Goal: Task Accomplishment & Management: Complete application form

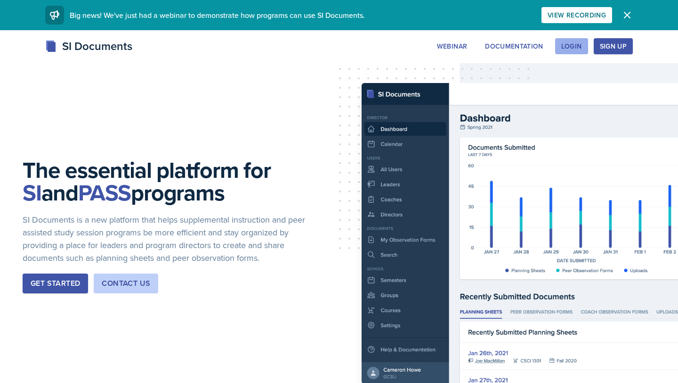
click at [580, 46] on div "Login" at bounding box center [572, 46] width 21 height 8
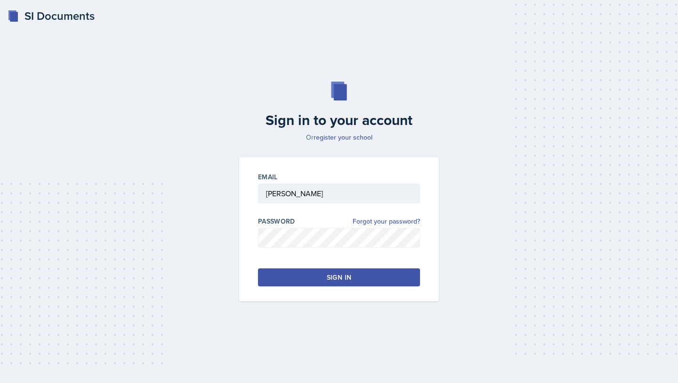
click at [334, 275] on div "Sign in" at bounding box center [339, 276] width 24 height 9
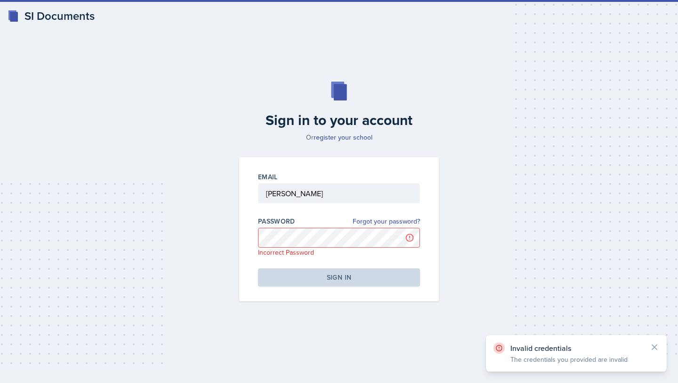
click at [312, 203] on div at bounding box center [339, 207] width 162 height 9
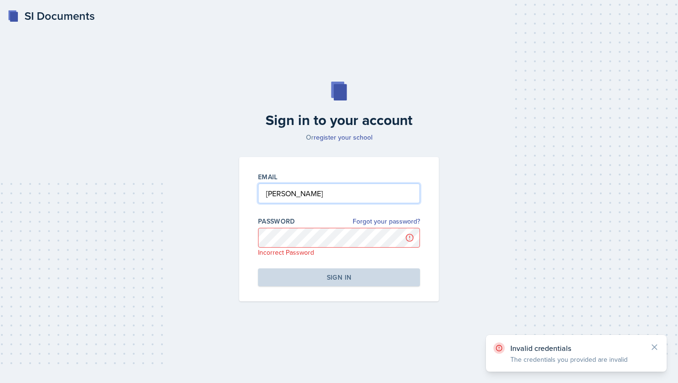
click at [311, 188] on input "[PERSON_NAME]" at bounding box center [339, 193] width 162 height 20
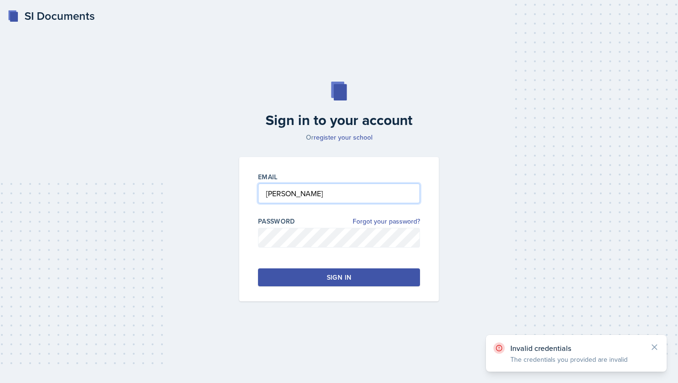
click at [270, 187] on input "[PERSON_NAME]" at bounding box center [339, 193] width 162 height 20
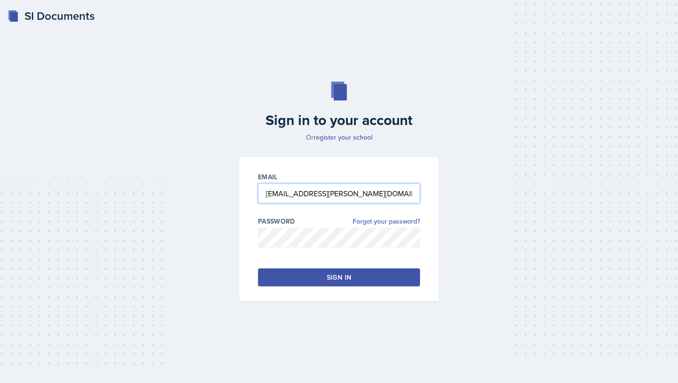
type input "mia.barone@gcsu.edu"
click at [325, 278] on button "Sign in" at bounding box center [339, 277] width 162 height 18
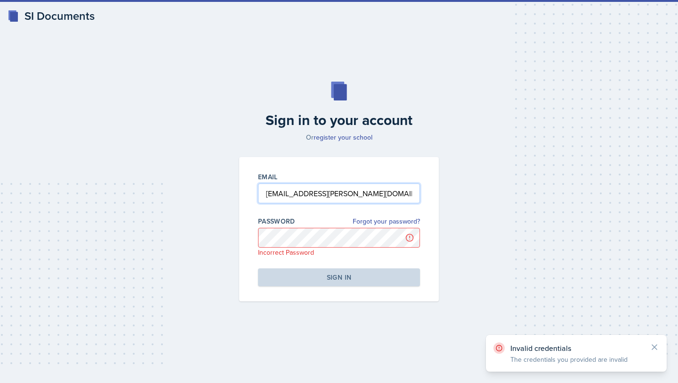
click at [293, 201] on input "mia.barone@gcsu.edu" at bounding box center [339, 193] width 162 height 20
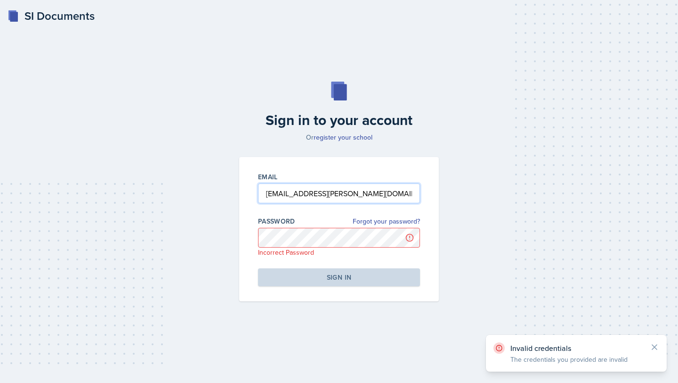
click at [284, 195] on input "mia.barone@gcsu.edu" at bounding box center [339, 193] width 162 height 20
click at [282, 195] on input "mia.barone@gcsu.edu" at bounding box center [339, 193] width 162 height 20
click at [281, 195] on input "mia.barone@gcsu.edu" at bounding box center [339, 193] width 162 height 20
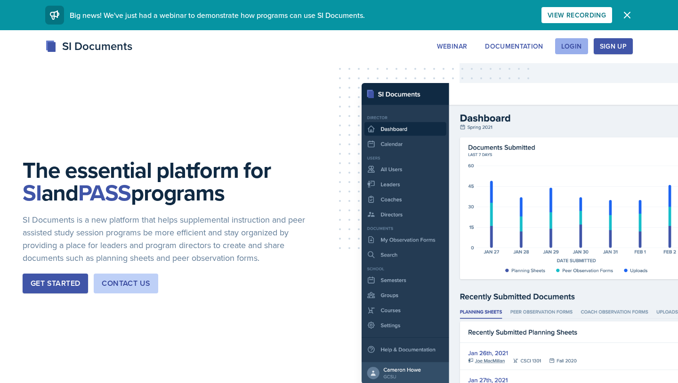
click at [578, 46] on div "Login" at bounding box center [572, 46] width 21 height 8
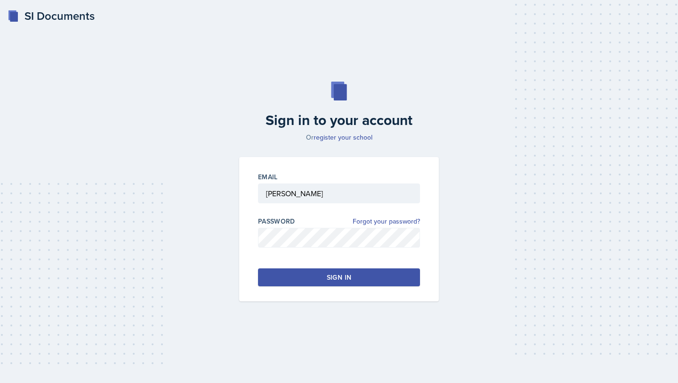
click at [275, 210] on div at bounding box center [339, 207] width 162 height 9
drag, startPoint x: 275, startPoint y: 209, endPoint x: 275, endPoint y: 204, distance: 5.7
click at [275, 209] on div at bounding box center [339, 207] width 162 height 9
click at [275, 204] on div at bounding box center [339, 207] width 162 height 9
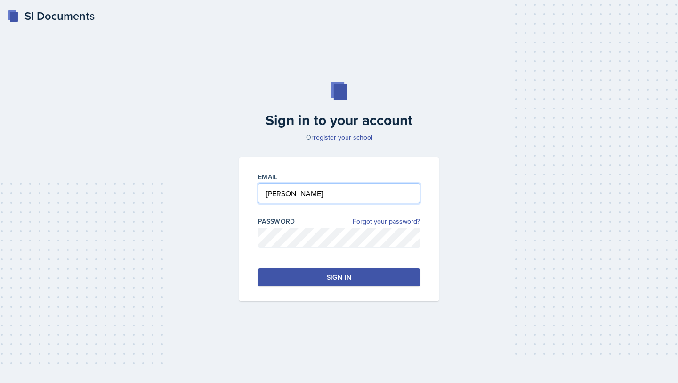
click at [276, 184] on input "[PERSON_NAME]" at bounding box center [339, 193] width 162 height 20
click at [285, 277] on button "Sign in" at bounding box center [339, 277] width 162 height 18
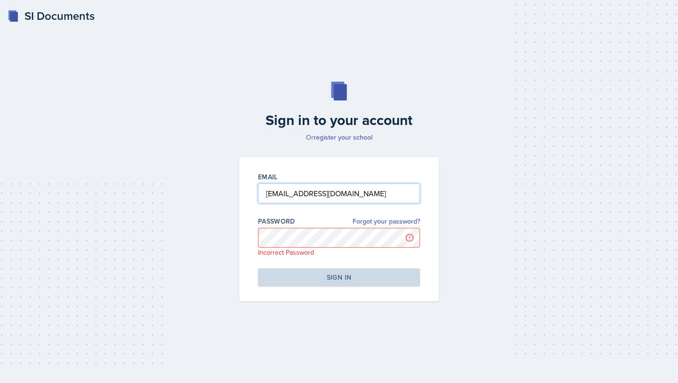
click at [314, 193] on input "mia_barone@gcsu.edu" at bounding box center [339, 193] width 162 height 20
click at [301, 198] on input "mia_barone@gcsu.edu" at bounding box center [339, 193] width 162 height 20
click at [309, 197] on input "mia_barone@gcsu.edu" at bounding box center [339, 193] width 162 height 20
click at [305, 197] on input "mia_barone@gcsu.edu" at bounding box center [339, 193] width 162 height 20
click at [312, 191] on input "mia_barone@gcsu.edu" at bounding box center [339, 193] width 162 height 20
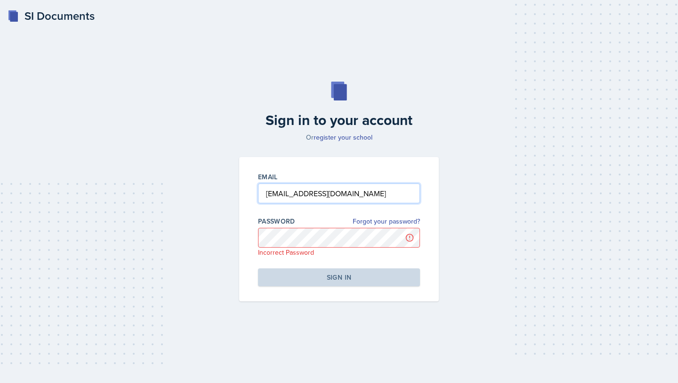
click at [309, 191] on input "mia_barone@gcsu.edu" at bounding box center [339, 193] width 162 height 20
click at [302, 194] on input "mia_barone@gcsu.edu" at bounding box center [339, 193] width 162 height 20
click at [307, 194] on input "mia_barone@gcsu.edu" at bounding box center [339, 193] width 162 height 20
click at [320, 195] on input "mia_barone@gcsu.edu" at bounding box center [339, 193] width 162 height 20
click at [303, 196] on input "mia_barone@gcsu.edu" at bounding box center [339, 193] width 162 height 20
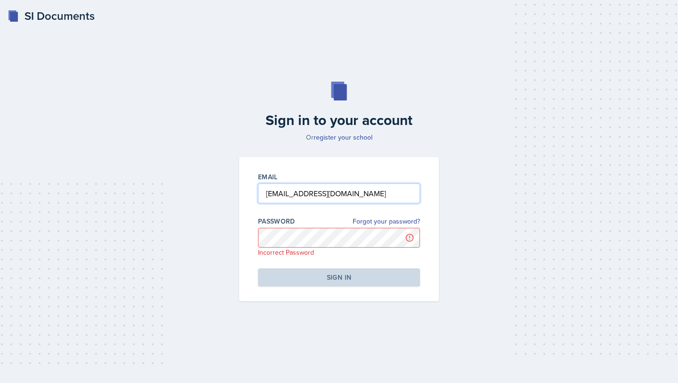
click at [279, 196] on input "mia_barone@gcsu.edu" at bounding box center [339, 193] width 162 height 20
click at [281, 196] on input "mia_barone@gcsu.edu" at bounding box center [339, 193] width 162 height 20
type input "mia.barone@gcsu.edu"
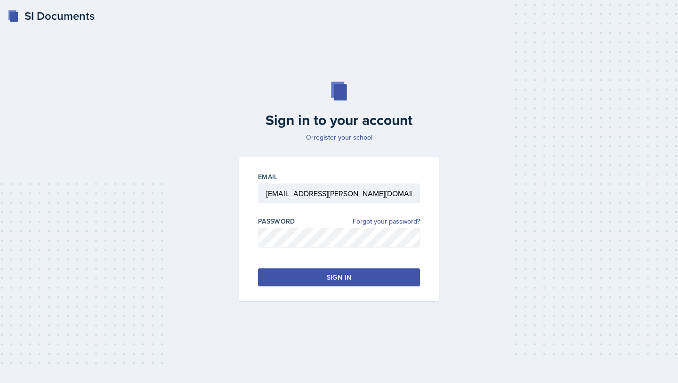
click at [264, 272] on button "Sign in" at bounding box center [339, 277] width 162 height 18
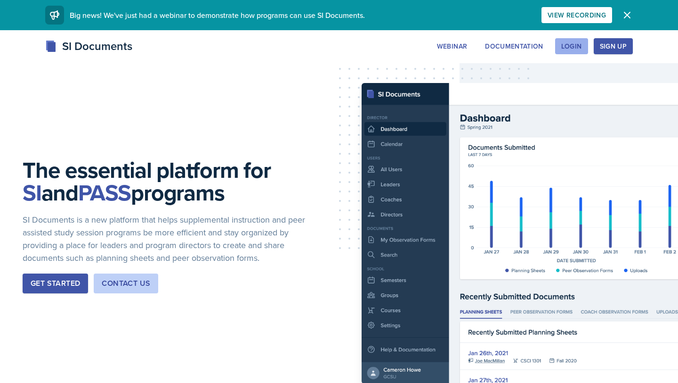
click at [581, 49] on div "Login" at bounding box center [572, 46] width 21 height 8
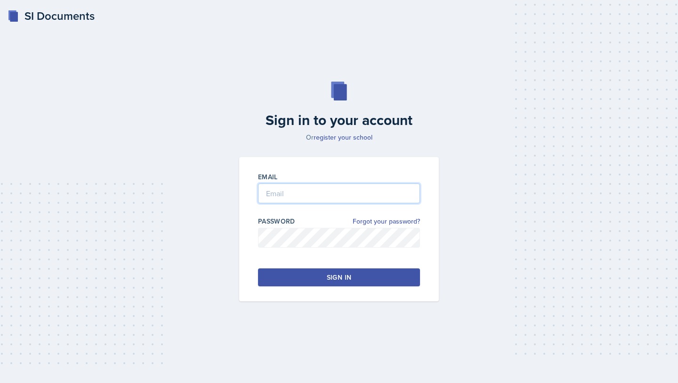
type input "[PERSON_NAME]"
click at [313, 195] on input "[PERSON_NAME]" at bounding box center [339, 193] width 162 height 20
click at [393, 197] on input "[PERSON_NAME]" at bounding box center [339, 193] width 162 height 20
click at [413, 212] on div "Email [PERSON_NAME] Password Forgot your password? Sign in" at bounding box center [339, 229] width 200 height 144
click at [413, 220] on link "Forgot your password?" at bounding box center [386, 221] width 67 height 10
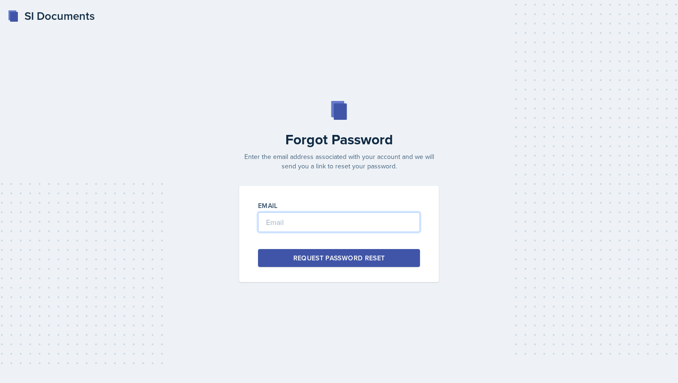
click at [350, 222] on input "email" at bounding box center [339, 222] width 162 height 20
type input "mia"
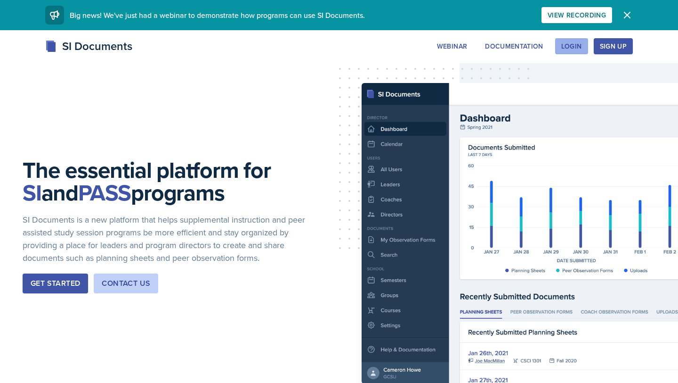
click at [572, 45] on div "Login" at bounding box center [572, 46] width 21 height 8
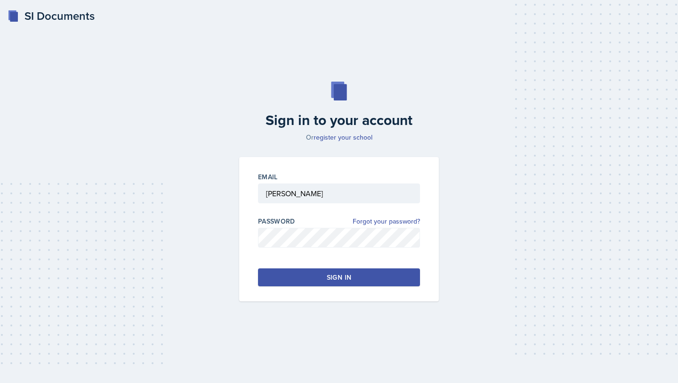
click at [257, 194] on div "Email [PERSON_NAME] Password Forgot your password? Sign in" at bounding box center [339, 229] width 200 height 144
click at [258, 194] on div "Email [PERSON_NAME] Password Forgot your password? Sign in" at bounding box center [339, 229] width 200 height 144
click at [272, 194] on input "[PERSON_NAME]" at bounding box center [339, 193] width 162 height 20
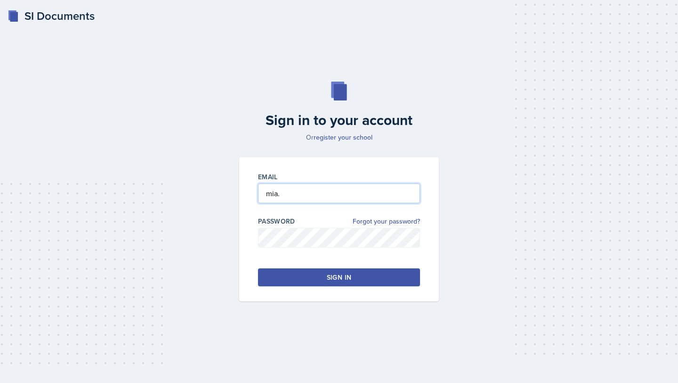
type input "[EMAIL_ADDRESS][PERSON_NAME][DOMAIN_NAME]"
click at [321, 285] on button "Sign in" at bounding box center [339, 277] width 162 height 18
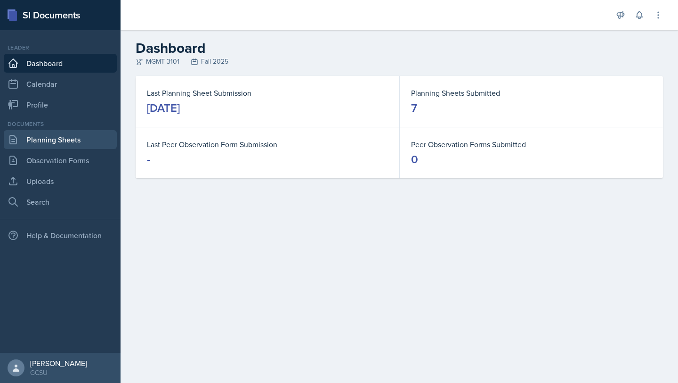
click at [58, 132] on link "Planning Sheets" at bounding box center [60, 139] width 113 height 19
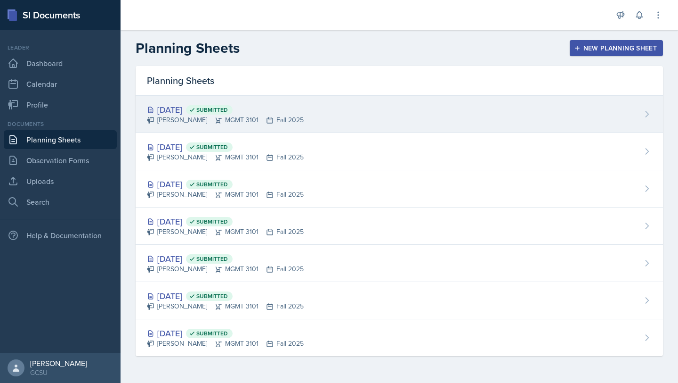
click at [299, 124] on div "[DATE] Submitted [PERSON_NAME] MGMT 3101 Fall 2025" at bounding box center [400, 114] width 528 height 37
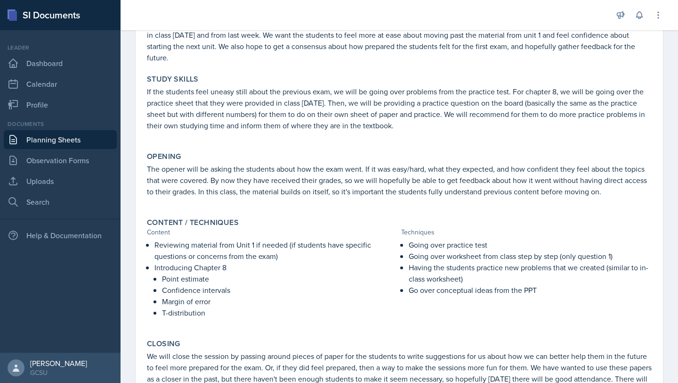
scroll to position [120, 0]
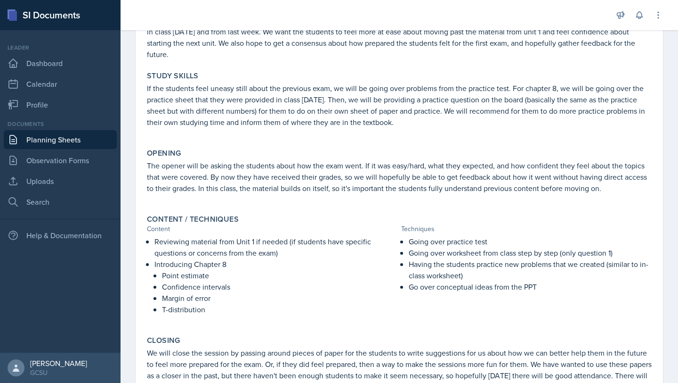
click at [278, 181] on p "The opener will be asking the students about how the exam went. If it was easy/…" at bounding box center [399, 177] width 505 height 34
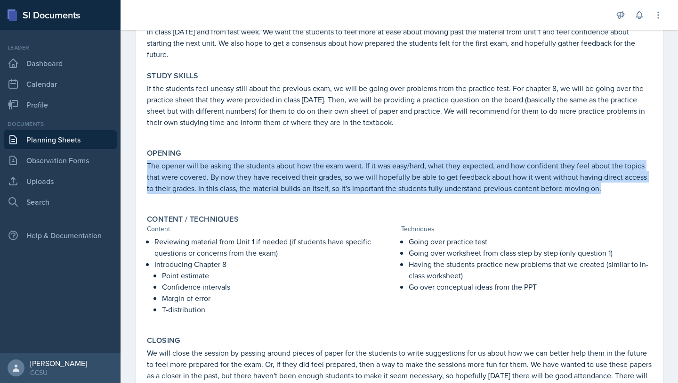
click at [261, 173] on p "The opener will be asking the students about how the exam went. If it was easy/…" at bounding box center [399, 177] width 505 height 34
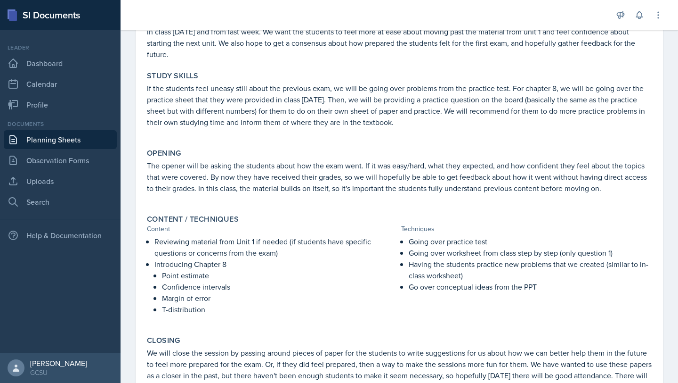
click at [236, 185] on p "The opener will be asking the students about how the exam went. If it was easy/…" at bounding box center [399, 177] width 505 height 34
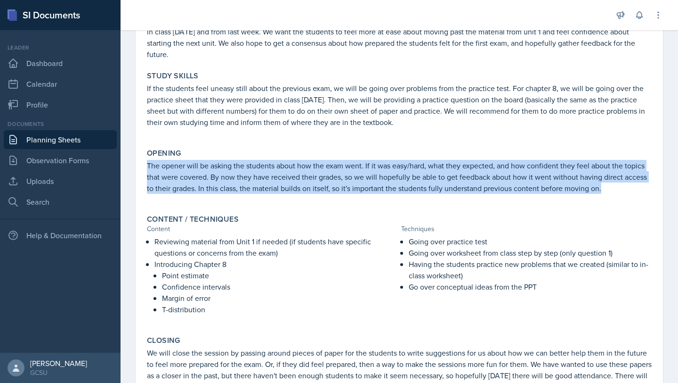
click at [236, 185] on p "The opener will be asking the students about how the exam went. If it was easy/…" at bounding box center [399, 177] width 505 height 34
click at [213, 184] on p "The opener will be asking the students about how the exam went. If it was easy/…" at bounding box center [399, 177] width 505 height 34
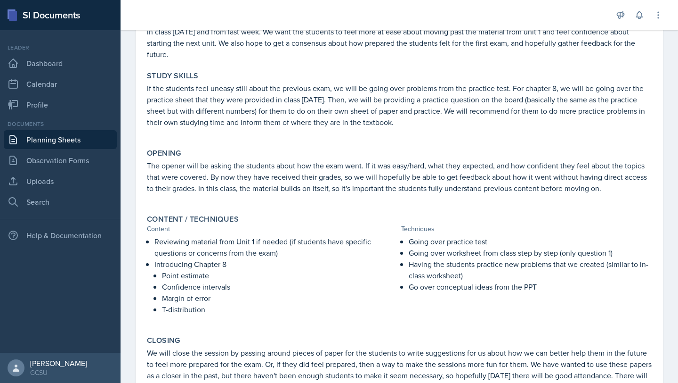
click at [210, 181] on p "The opener will be asking the students about how the exam went. If it was easy/…" at bounding box center [399, 177] width 505 height 34
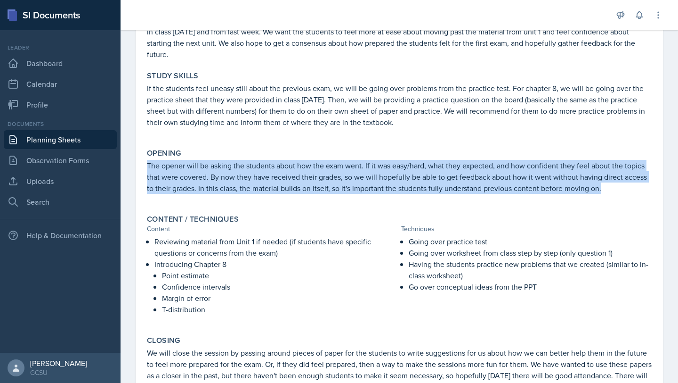
click at [210, 181] on p "The opener will be asking the students about how the exam went. If it was easy/…" at bounding box center [399, 177] width 505 height 34
click at [201, 179] on p "The opener will be asking the students about how the exam went. If it was easy/…" at bounding box center [399, 177] width 505 height 34
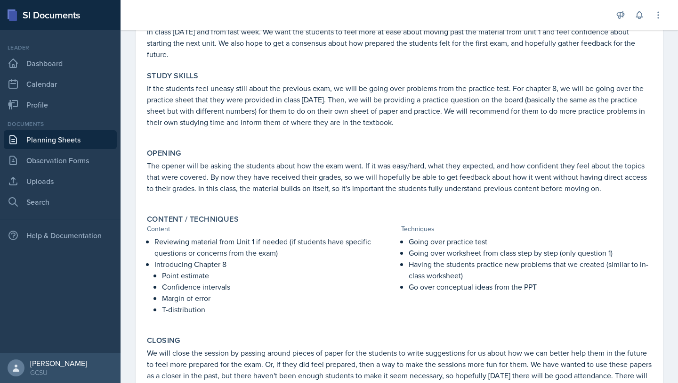
click at [195, 185] on p "The opener will be asking the students about how the exam went. If it was easy/…" at bounding box center [399, 177] width 505 height 34
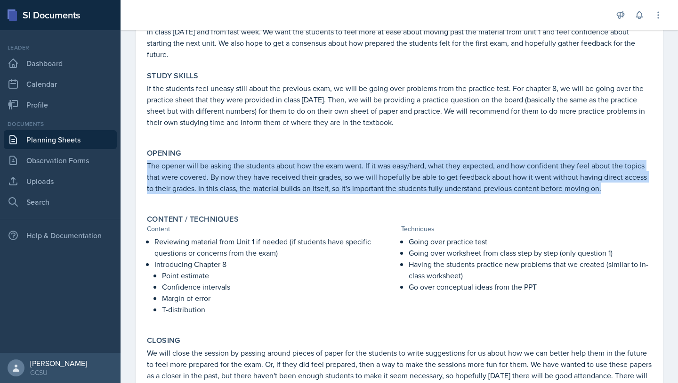
click at [195, 185] on p "The opener will be asking the students about how the exam went. If it was easy/…" at bounding box center [399, 177] width 505 height 34
click at [348, 184] on p "The opener will be asking the students about how the exam went. If it was easy/…" at bounding box center [399, 177] width 505 height 34
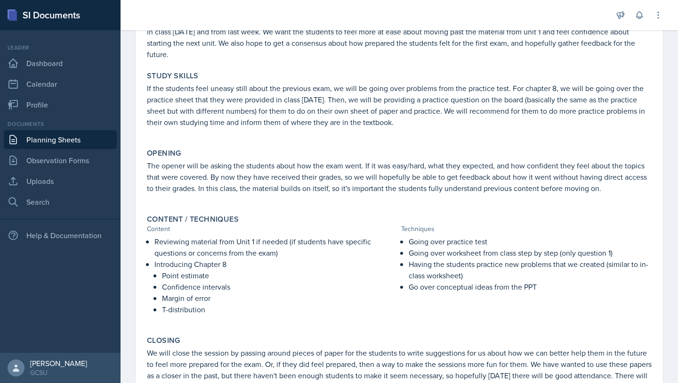
click at [375, 181] on p "The opener will be asking the students about how the exam went. If it was easy/…" at bounding box center [399, 177] width 505 height 34
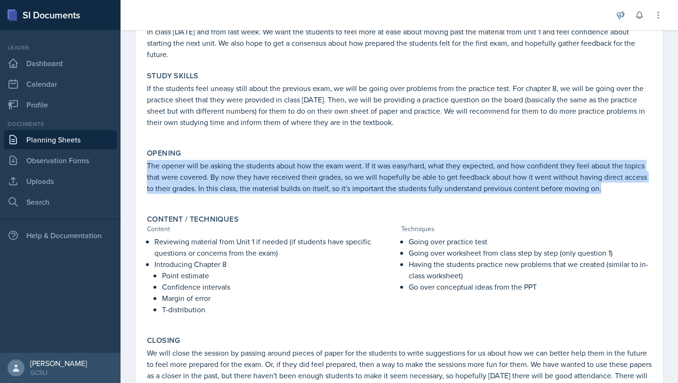
click at [375, 181] on p "The opener will be asking the students about how the exam went. If it was easy/…" at bounding box center [399, 177] width 505 height 34
click at [327, 161] on p "The opener will be asking the students about how the exam went. If it was easy/…" at bounding box center [399, 177] width 505 height 34
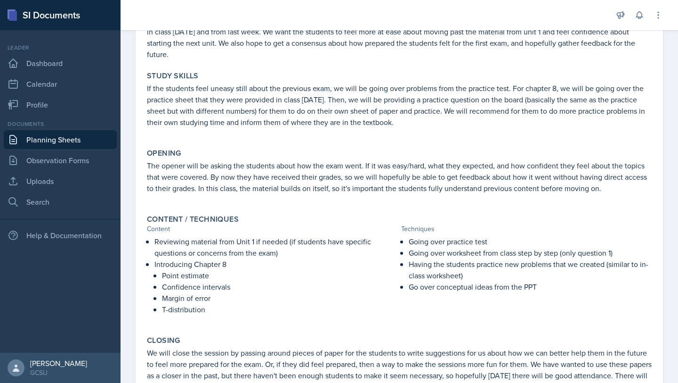
click at [256, 163] on p "The opener will be asking the students about how the exam went. If it was easy/…" at bounding box center [399, 177] width 505 height 34
click at [229, 174] on p "The opener will be asking the students about how the exam went. If it was easy/…" at bounding box center [399, 177] width 505 height 34
click at [204, 205] on div "Opening The opener will be asking the students about how the exam went. If it w…" at bounding box center [399, 176] width 513 height 62
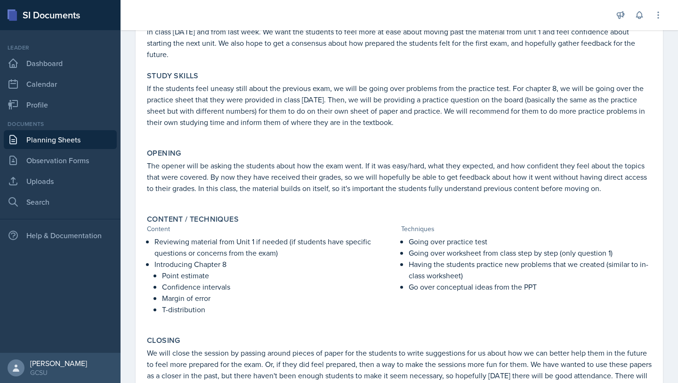
click at [191, 185] on p "The opener will be asking the students about how the exam went. If it was easy/…" at bounding box center [399, 177] width 505 height 34
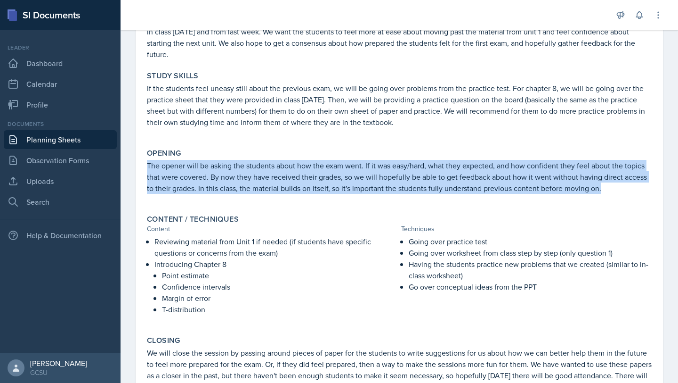
click at [191, 185] on p "The opener will be asking the students about how the exam went. If it was easy/…" at bounding box center [399, 177] width 505 height 34
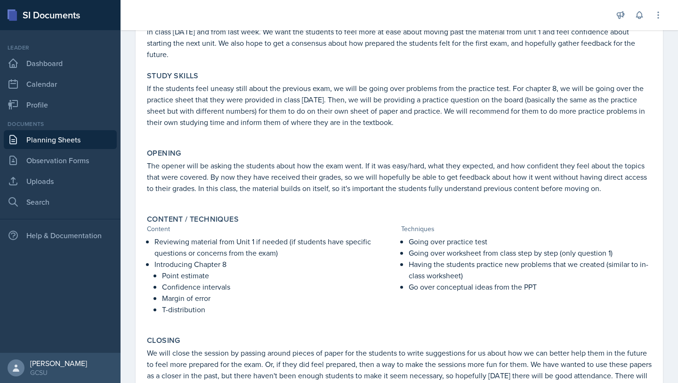
click at [189, 188] on p "The opener will be asking the students about how the exam went. If it was easy/…" at bounding box center [399, 177] width 505 height 34
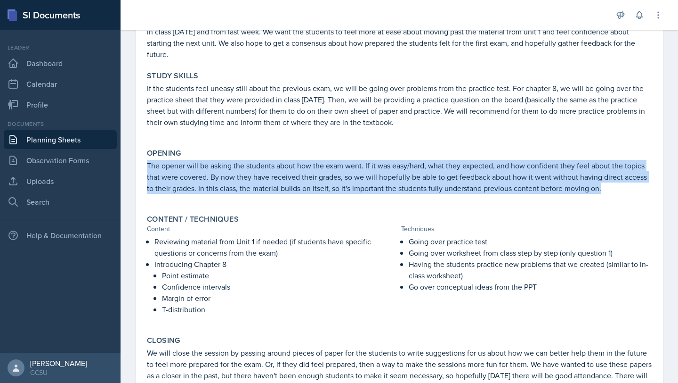
click at [189, 188] on p "The opener will be asking the students about how the exam went. If it was easy/…" at bounding box center [399, 177] width 505 height 34
click at [289, 192] on p "The opener will be asking the students about how the exam went. If it was easy/…" at bounding box center [399, 177] width 505 height 34
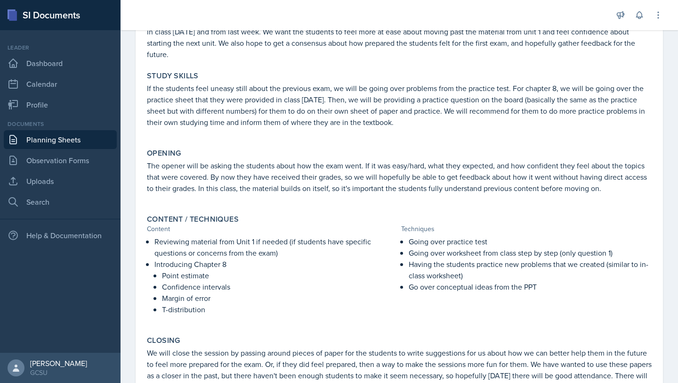
click at [219, 187] on p "The opener will be asking the students about how the exam went. If it was easy/…" at bounding box center [399, 177] width 505 height 34
click at [220, 187] on p "The opener will be asking the students about how the exam went. If it was easy/…" at bounding box center [399, 177] width 505 height 34
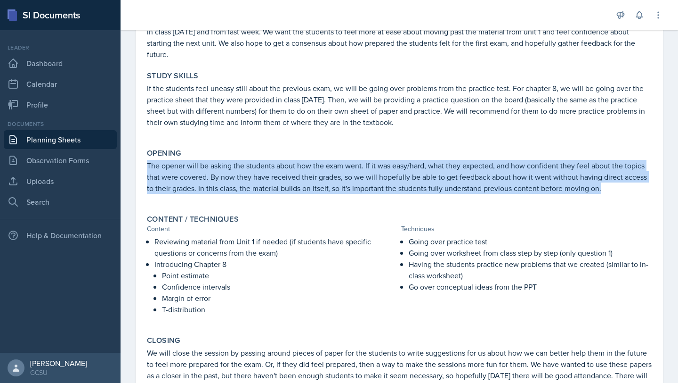
click at [220, 187] on p "The opener will be asking the students about how the exam went. If it was easy/…" at bounding box center [399, 177] width 505 height 34
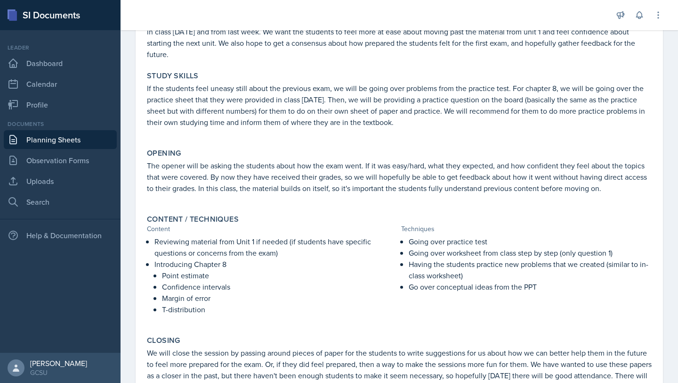
click at [251, 188] on p "The opener will be asking the students about how the exam went. If it was easy/…" at bounding box center [399, 177] width 505 height 34
click at [431, 184] on p "The opener will be asking the students about how the exam went. If it was easy/…" at bounding box center [399, 177] width 505 height 34
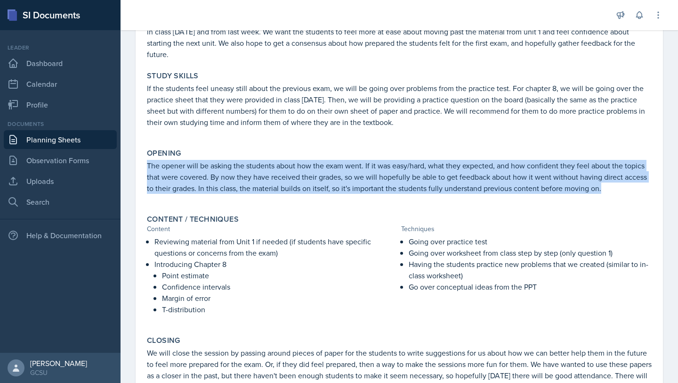
click at [431, 184] on p "The opener will be asking the students about how the exam went. If it was easy/…" at bounding box center [399, 177] width 505 height 34
click at [375, 196] on p at bounding box center [399, 198] width 505 height 9
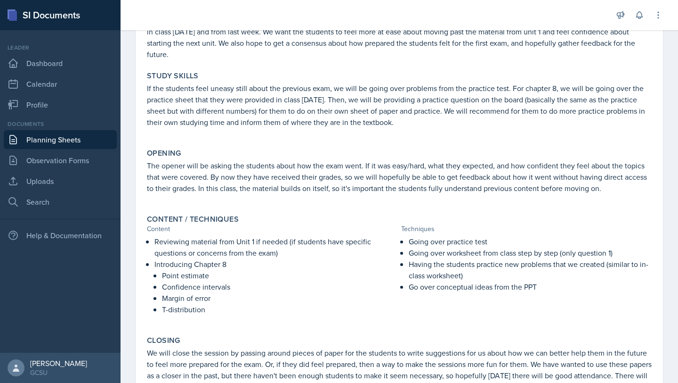
click at [375, 196] on p at bounding box center [399, 198] width 505 height 9
click at [354, 233] on div "Content" at bounding box center [272, 229] width 251 height 10
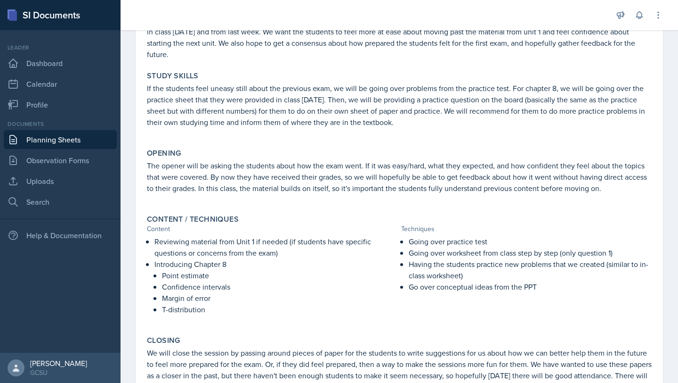
click at [318, 258] on p "Introducing Chapter 8" at bounding box center [276, 263] width 243 height 11
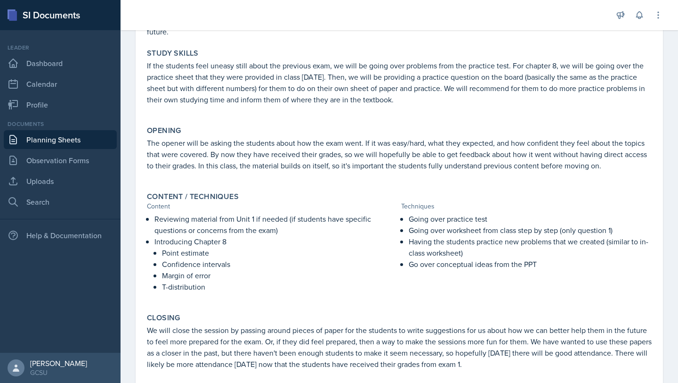
scroll to position [0, 0]
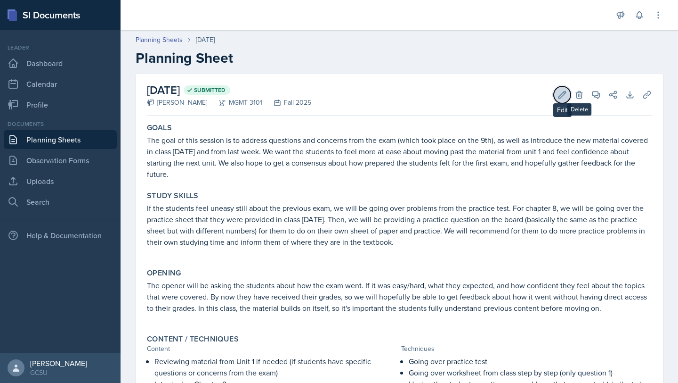
click at [560, 96] on icon at bounding box center [562, 94] width 9 height 9
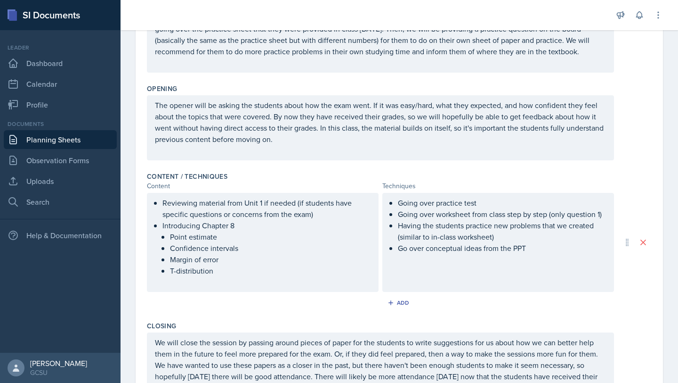
scroll to position [355, 0]
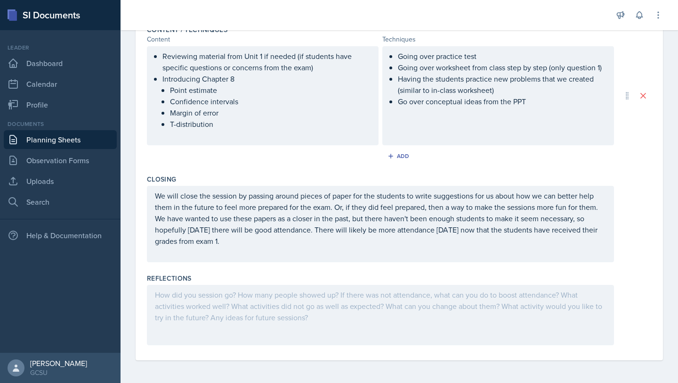
click at [218, 115] on p "Margin of error" at bounding box center [270, 112] width 201 height 11
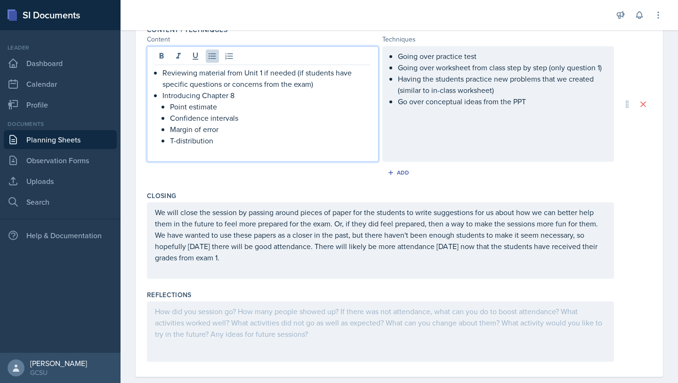
scroll to position [371, 0]
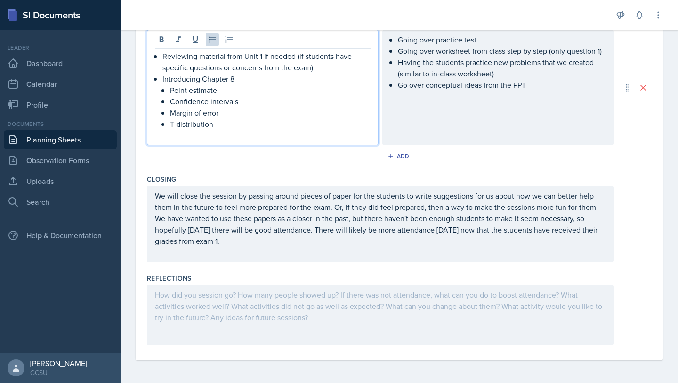
click at [218, 124] on p "T-distribution" at bounding box center [270, 123] width 201 height 11
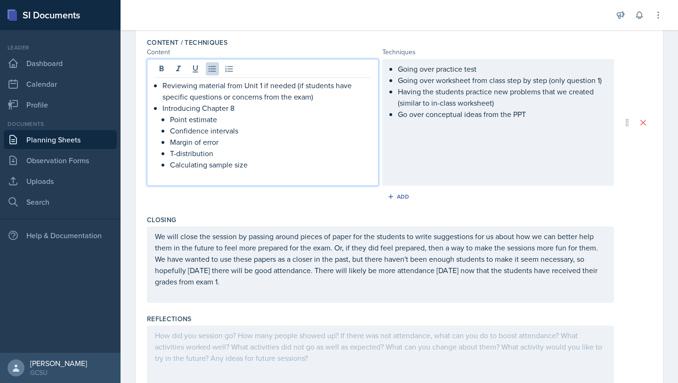
scroll to position [338, 0]
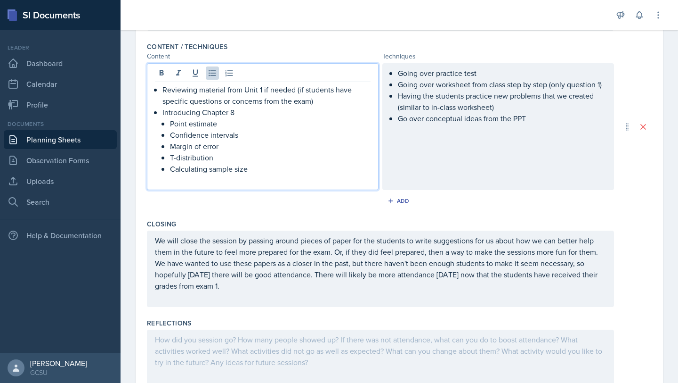
click at [293, 173] on p "Calculating sample size" at bounding box center [270, 168] width 201 height 11
click at [461, 130] on div "Going over practice test Going over worksheet from class step by step (only que…" at bounding box center [499, 126] width 232 height 127
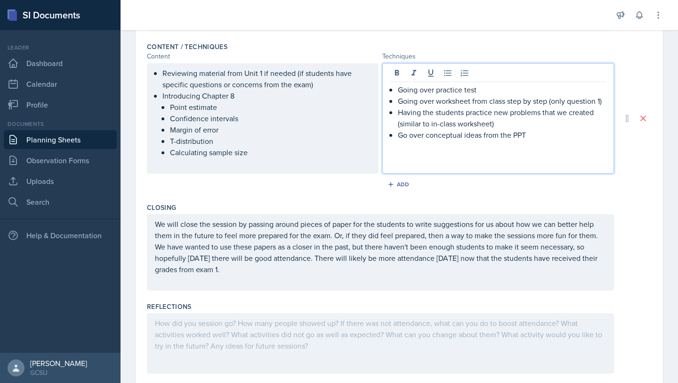
scroll to position [354, 0]
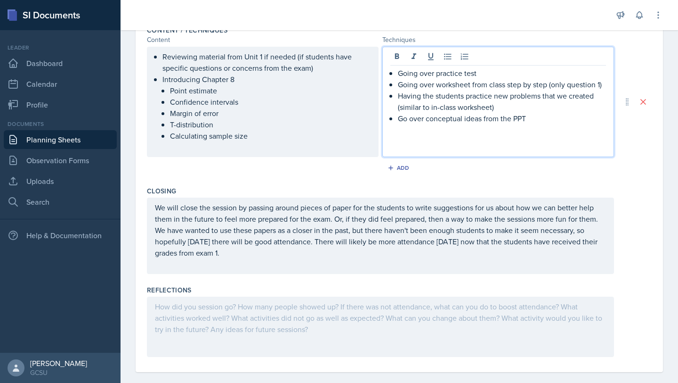
click at [363, 244] on p "We will close the session by passing around pieces of paper for the students to…" at bounding box center [380, 230] width 451 height 57
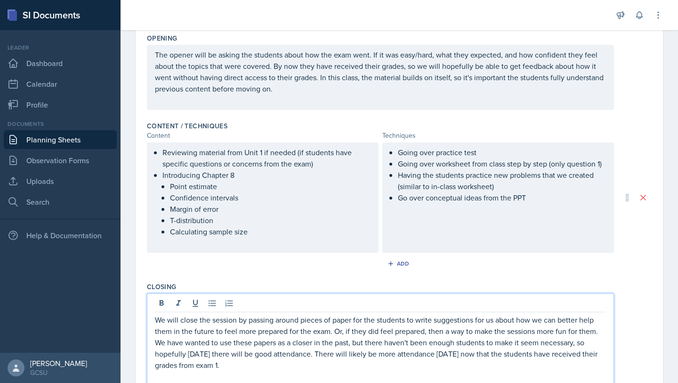
scroll to position [0, 0]
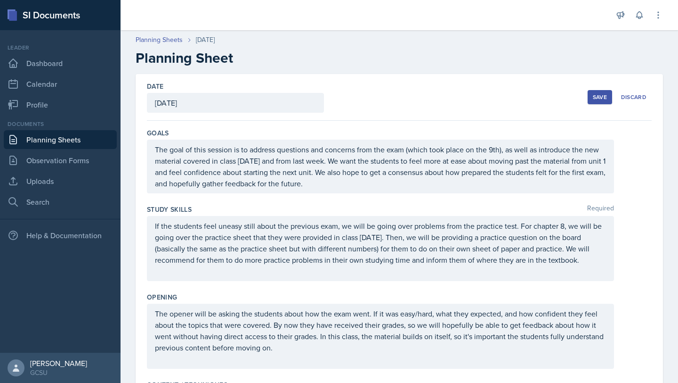
click at [597, 101] on button "Save" at bounding box center [600, 97] width 24 height 14
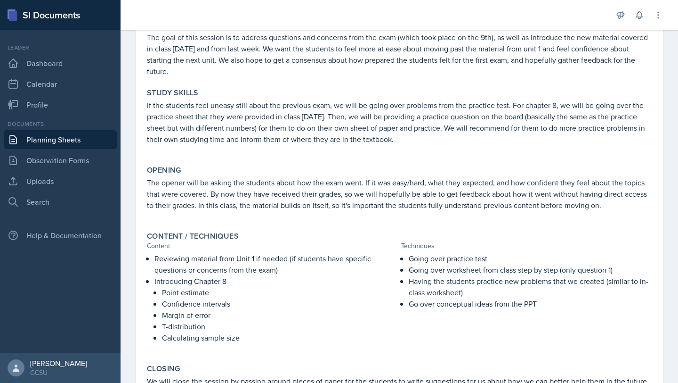
scroll to position [106, 0]
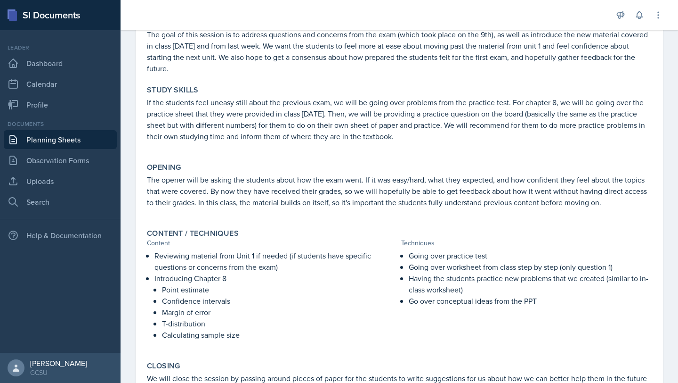
click at [443, 283] on p "Having the students practice new problems that we created (similar to in-class …" at bounding box center [530, 283] width 243 height 23
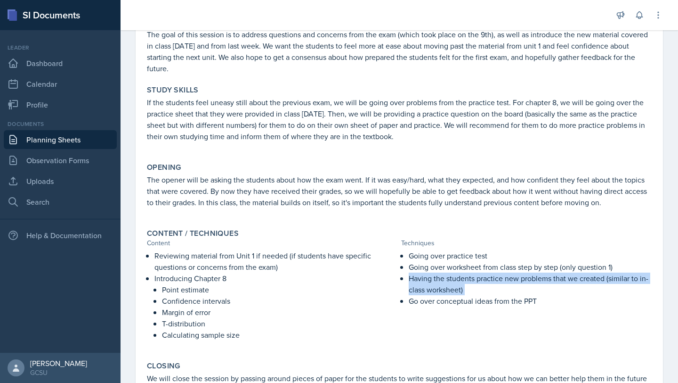
click at [443, 283] on p "Having the students practice new problems that we created (similar to in-class …" at bounding box center [530, 283] width 243 height 23
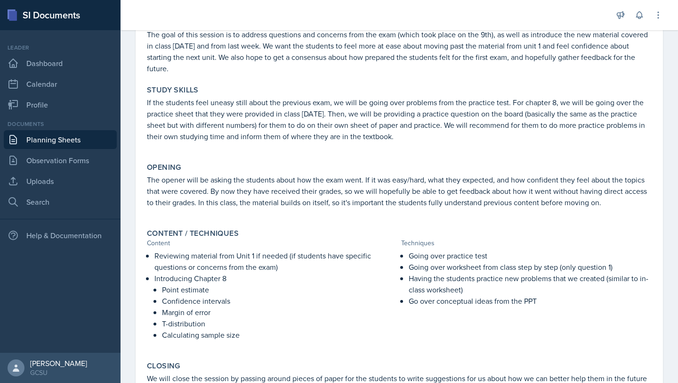
click at [434, 284] on p "Having the students practice new problems that we created (similar to in-class …" at bounding box center [530, 283] width 243 height 23
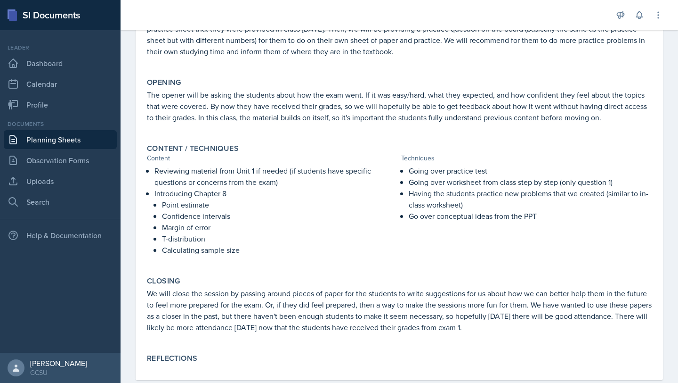
scroll to position [198, 0]
